Goal: Transaction & Acquisition: Purchase product/service

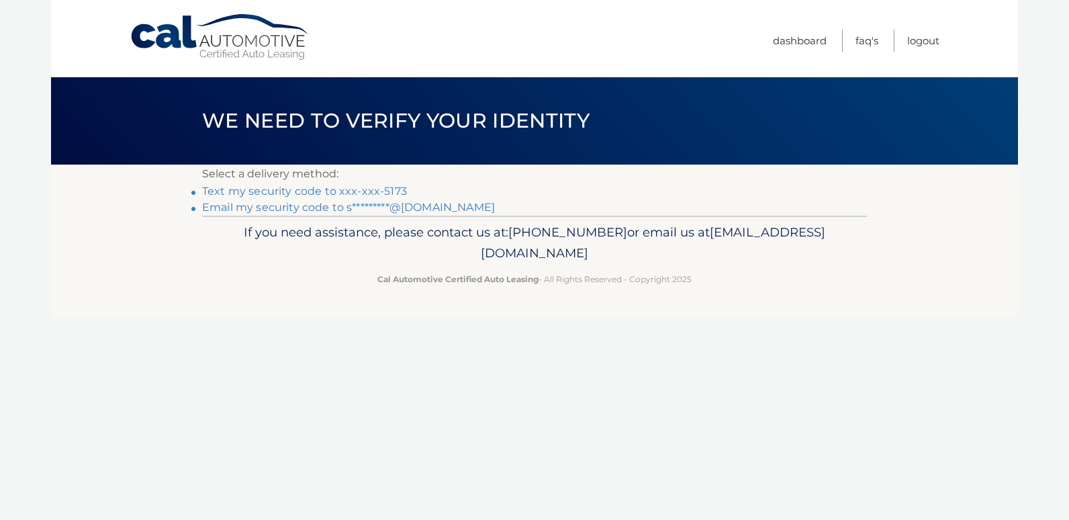
click at [306, 192] on link "Text my security code to xxx-xxx-5173" at bounding box center [304, 191] width 205 height 13
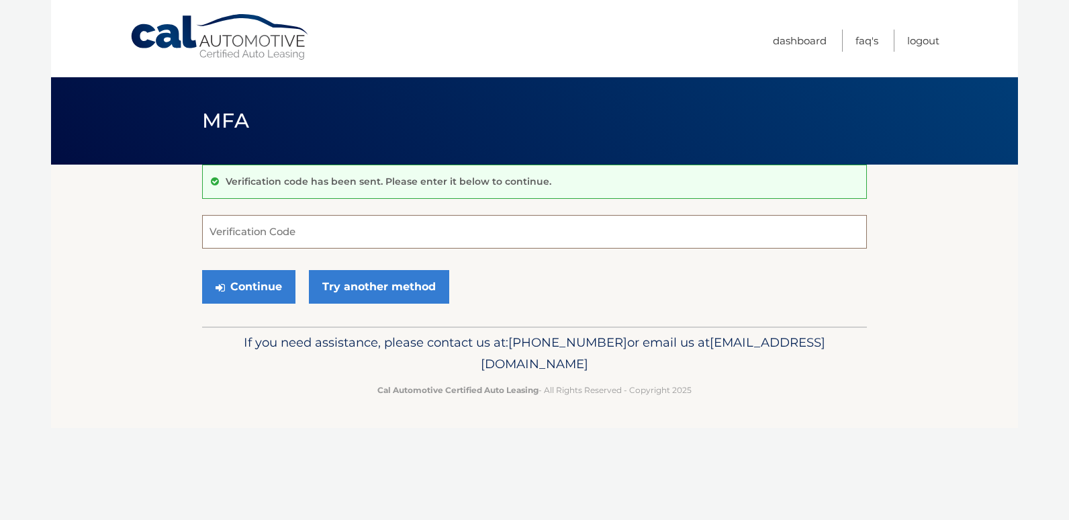
click at [283, 237] on input "Verification Code" at bounding box center [534, 232] width 665 height 34
type input "214676"
click at [223, 283] on icon "submit" at bounding box center [220, 287] width 9 height 11
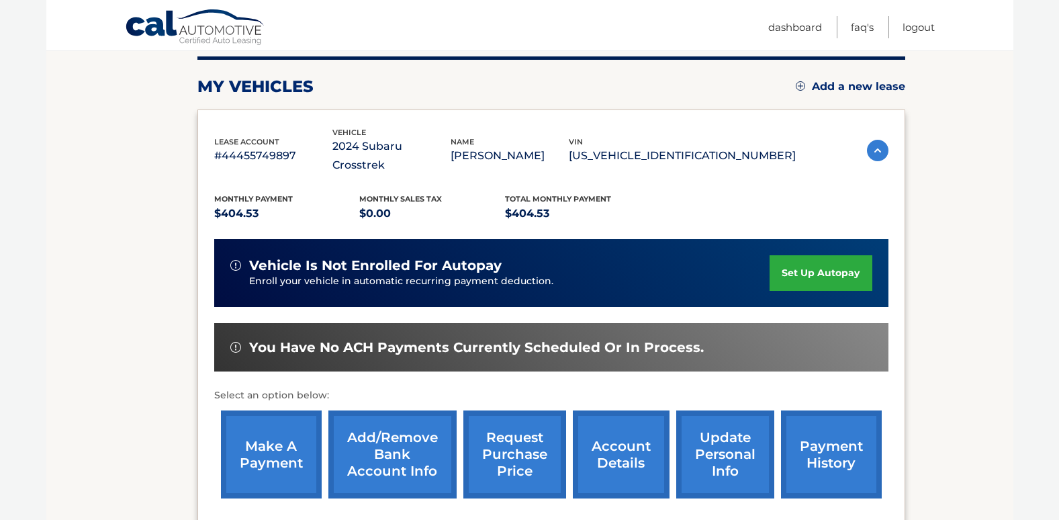
scroll to position [175, 0]
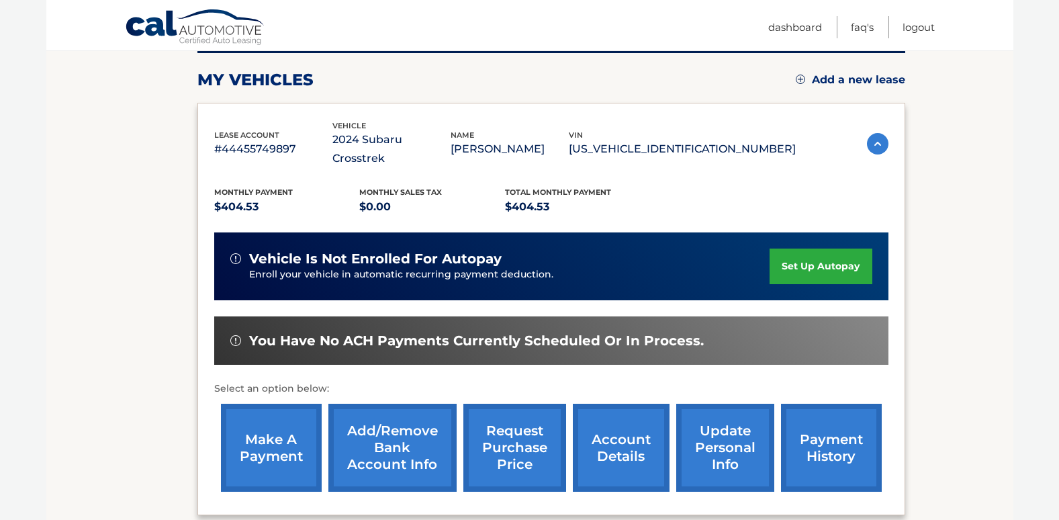
click at [265, 433] on link "make a payment" at bounding box center [271, 448] width 101 height 88
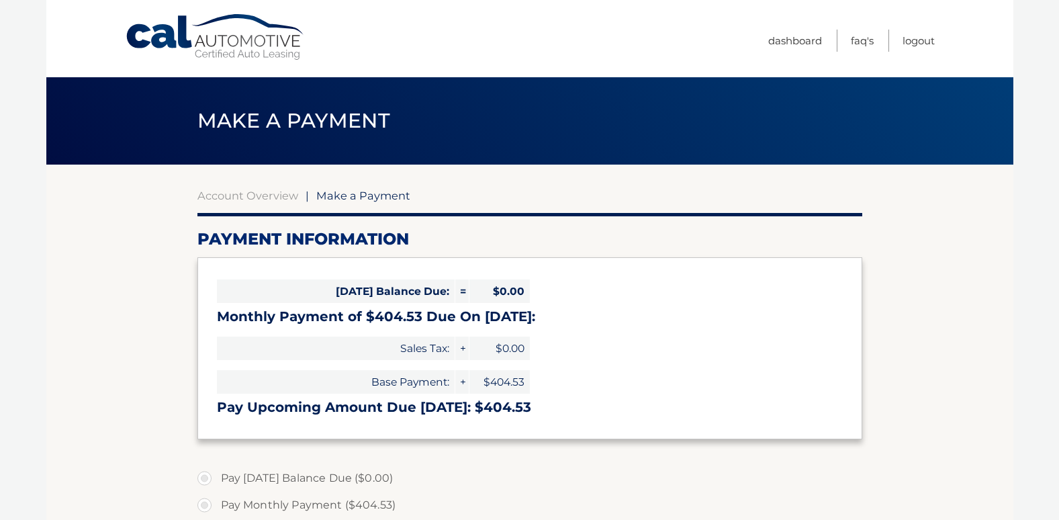
select select "OWJiZjM2ODgtMzVkYS00MzA0LWE1NWEtN2IyNTM3YjdkM2Ew"
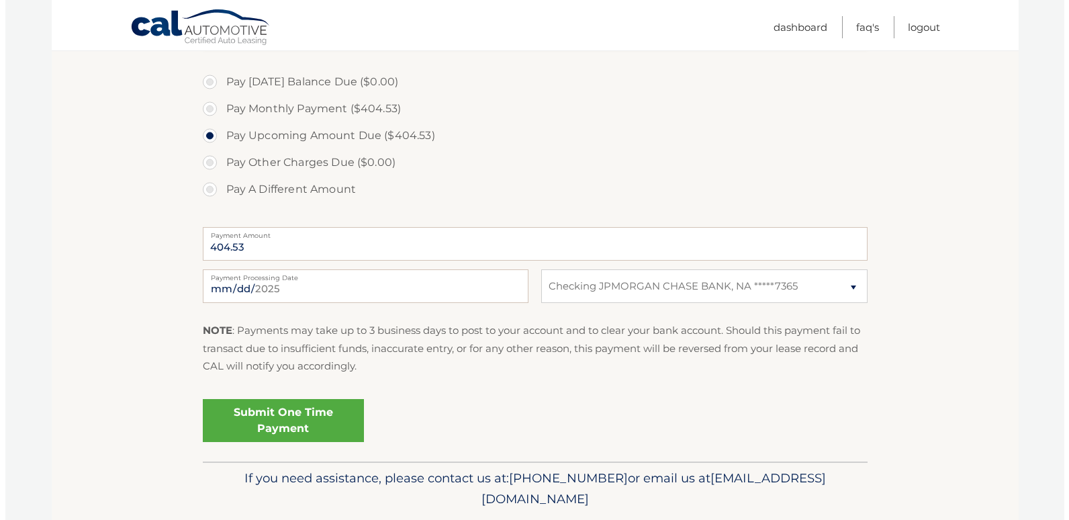
scroll to position [398, 0]
click at [259, 422] on link "Submit One Time Payment" at bounding box center [277, 419] width 161 height 43
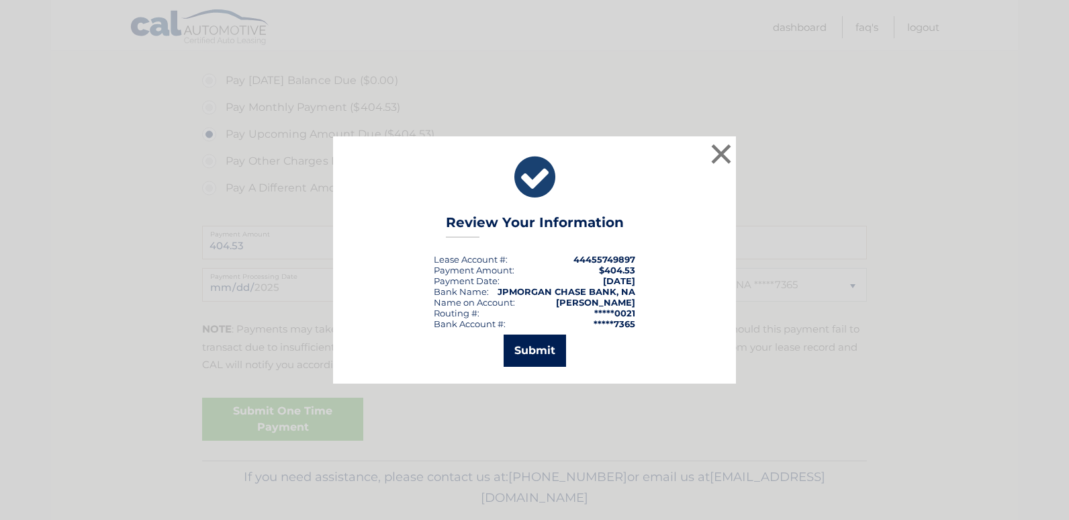
click at [558, 349] on button "Submit" at bounding box center [535, 351] width 62 height 32
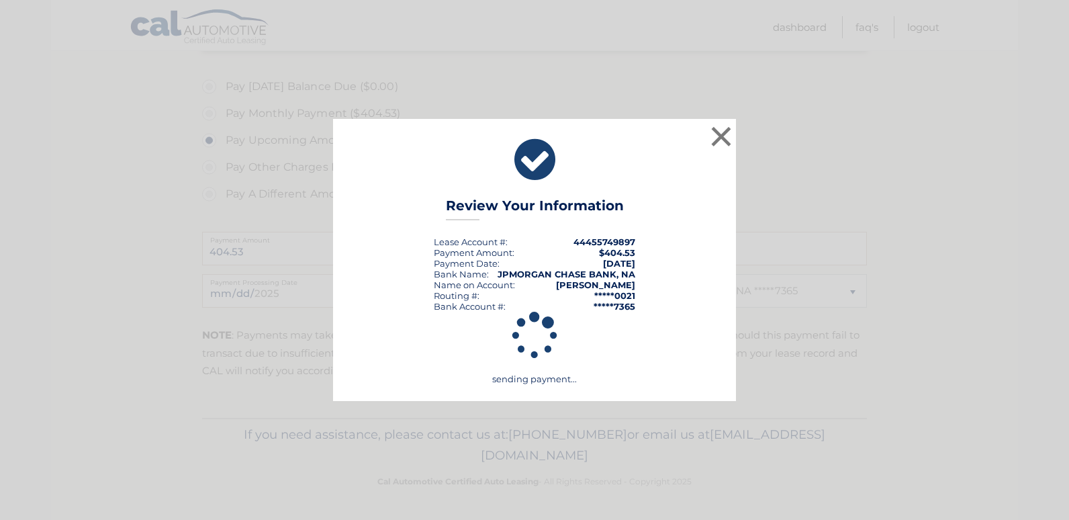
scroll to position [392, 0]
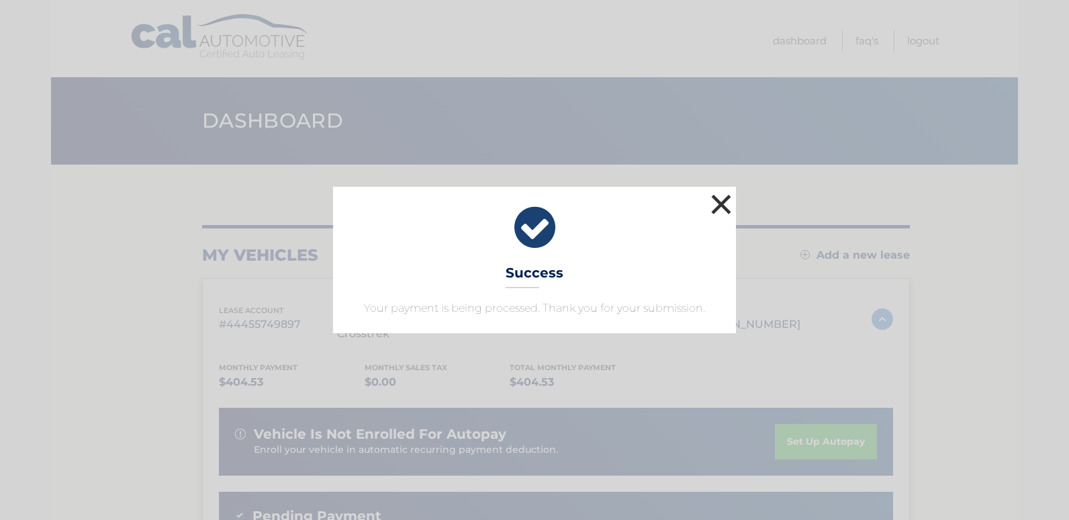
click at [715, 202] on button "×" at bounding box center [721, 204] width 27 height 27
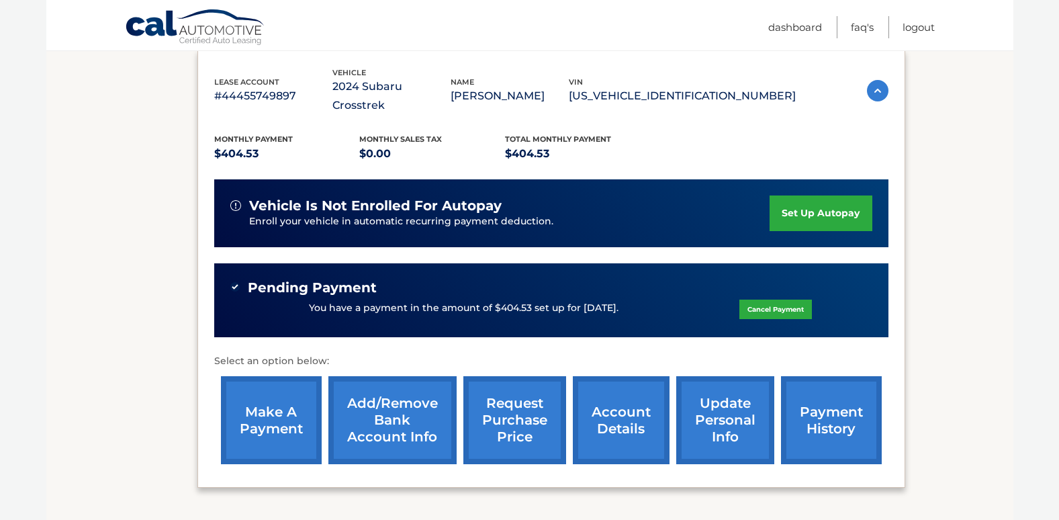
scroll to position [234, 0]
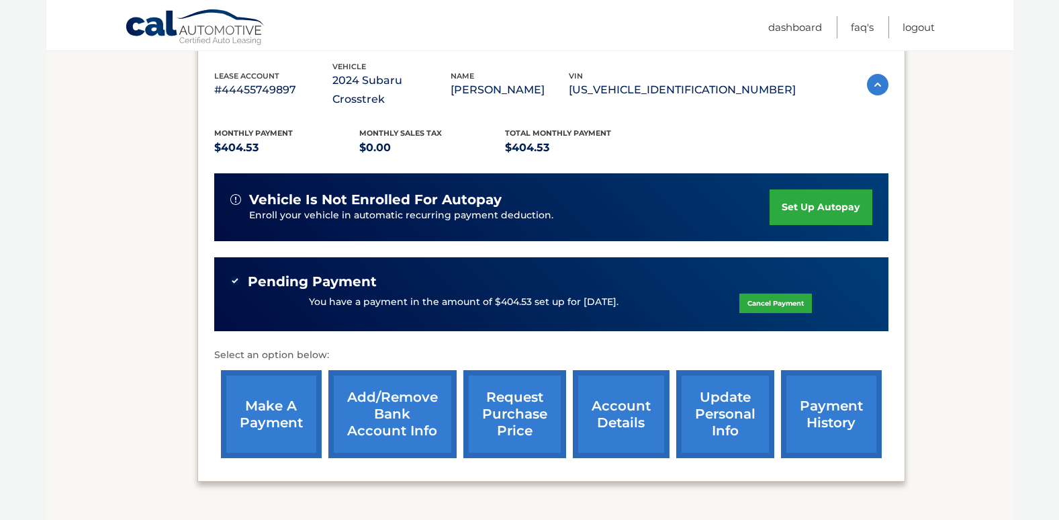
click at [818, 388] on link "payment history" at bounding box center [831, 414] width 101 height 88
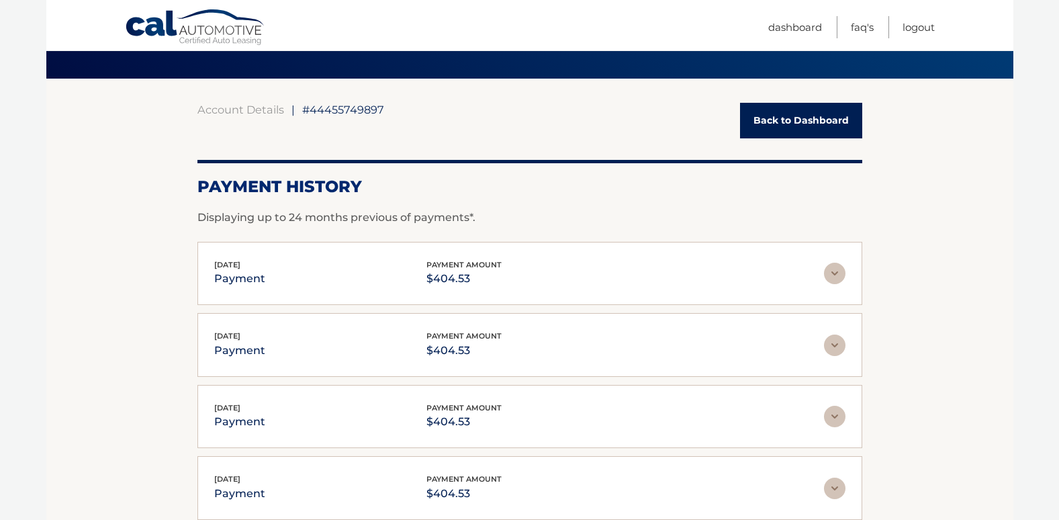
scroll to position [113, 0]
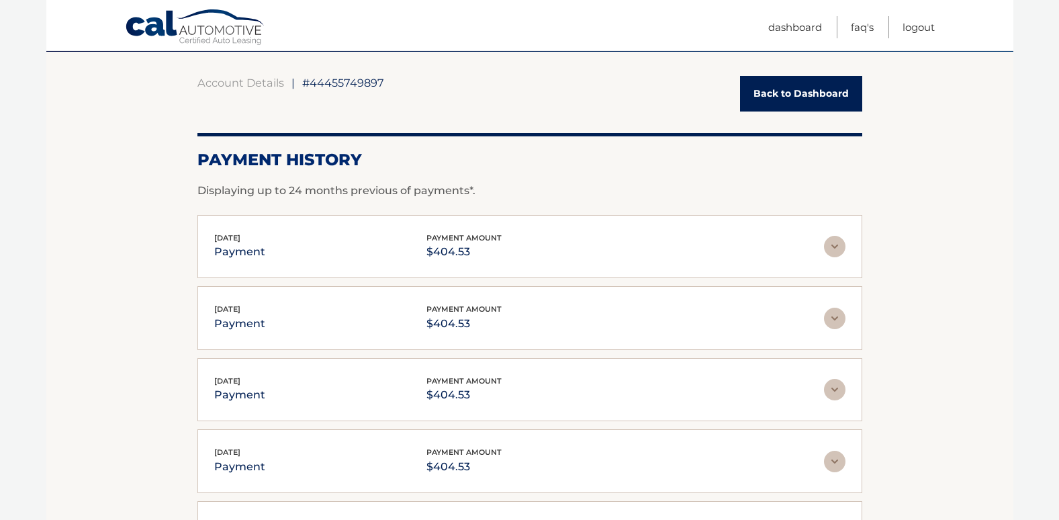
click at [832, 245] on img at bounding box center [834, 246] width 21 height 21
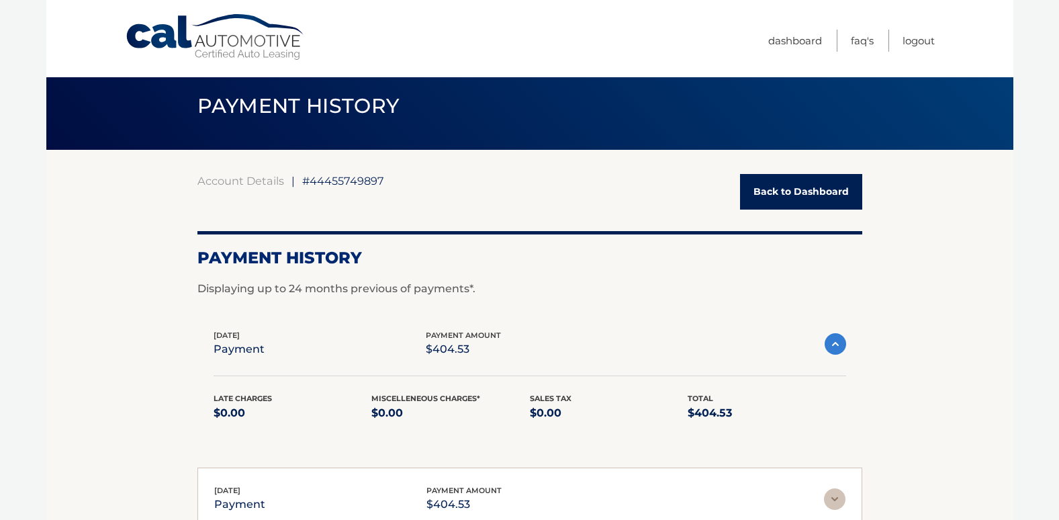
scroll to position [0, 0]
